Goal: Task Accomplishment & Management: Complete application form

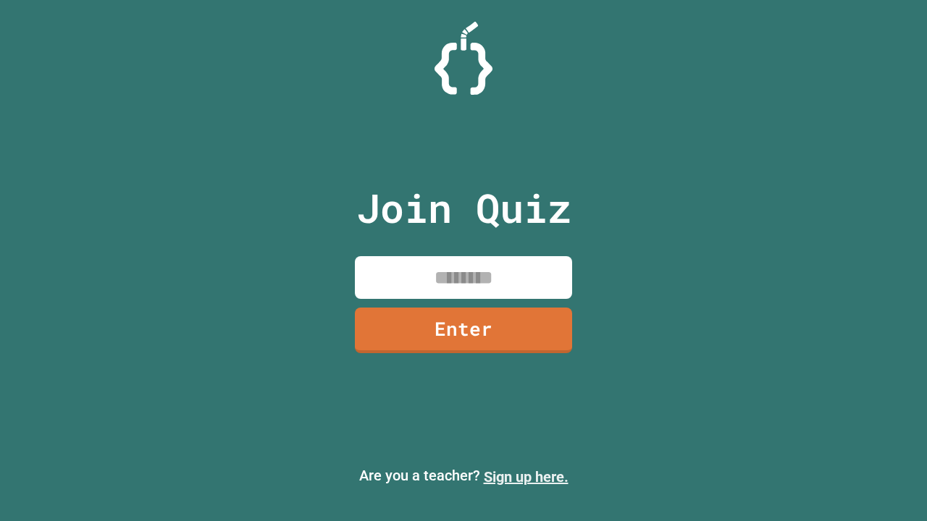
click at [526, 477] on link "Sign up here." at bounding box center [526, 477] width 85 height 17
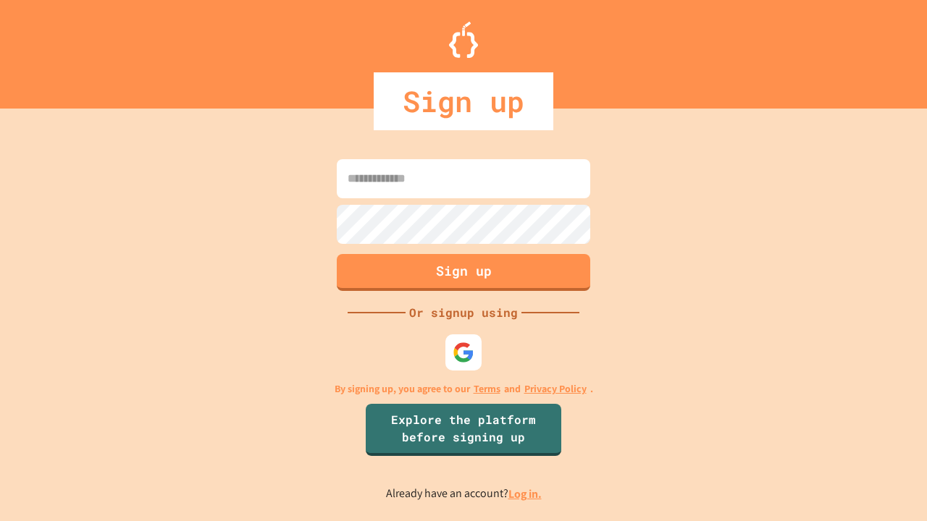
click at [526, 494] on link "Log in." at bounding box center [524, 494] width 33 height 15
